Goal: Transaction & Acquisition: Purchase product/service

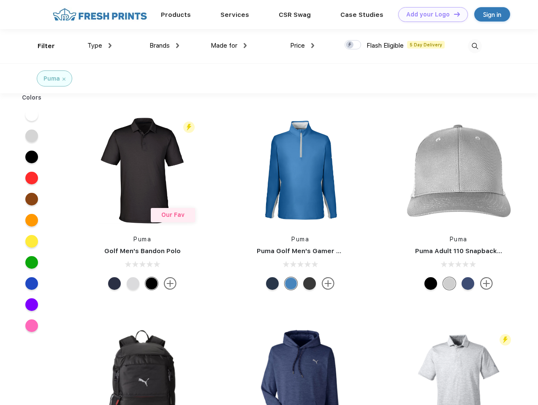
scroll to position [0, 0]
click at [430, 14] on link "Add your Logo Design Tool" at bounding box center [433, 14] width 70 height 15
click at [0, 0] on div "Design Tool" at bounding box center [0, 0] width 0 height 0
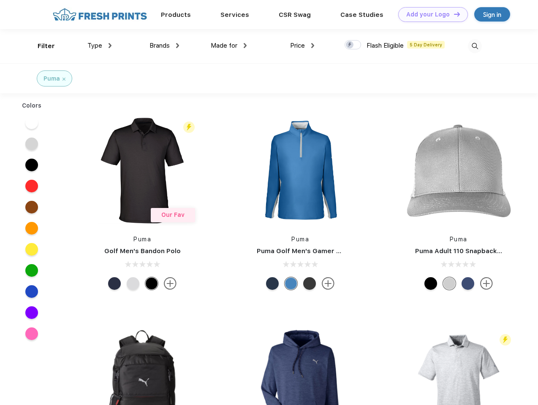
click at [453, 14] on link "Add your Logo Design Tool" at bounding box center [433, 14] width 70 height 15
click at [41, 46] on div "Filter" at bounding box center [46, 46] width 17 height 10
click at [100, 46] on span "Type" at bounding box center [94, 46] width 15 height 8
click at [164, 46] on span "Brands" at bounding box center [160, 46] width 20 height 8
click at [229, 46] on span "Made for" at bounding box center [224, 46] width 27 height 8
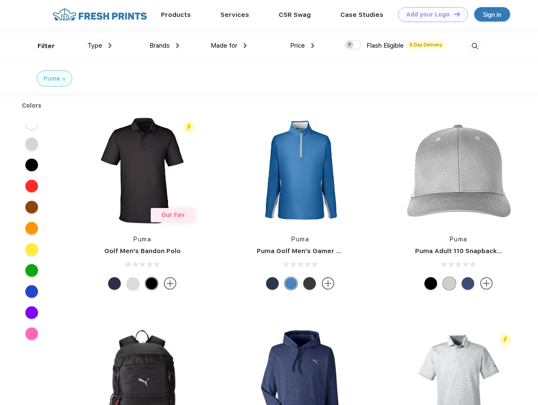
click at [302, 46] on span "Price" at bounding box center [297, 46] width 15 height 8
click at [353, 45] on div at bounding box center [353, 44] width 16 height 9
click at [350, 45] on input "checkbox" at bounding box center [347, 42] width 5 height 5
click at [475, 46] on img at bounding box center [475, 46] width 14 height 14
